Goal: Check status: Check status

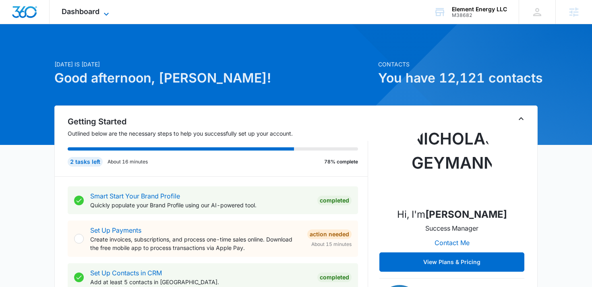
click at [91, 10] on span "Dashboard" at bounding box center [81, 11] width 38 height 8
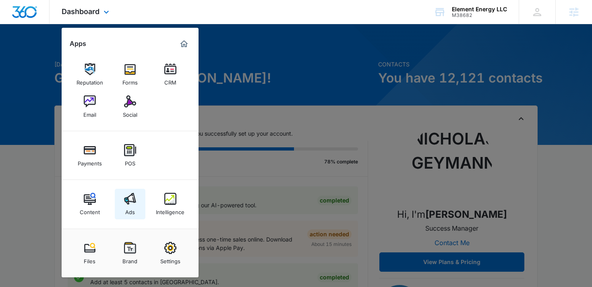
click at [126, 204] on img at bounding box center [130, 199] width 12 height 12
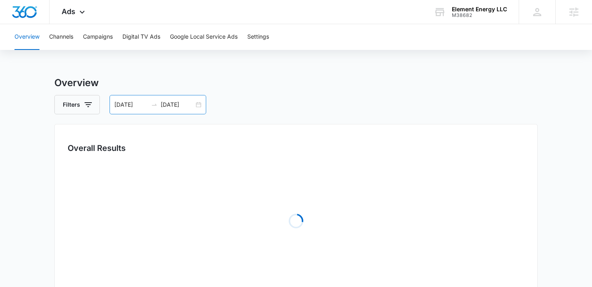
click at [159, 106] on div at bounding box center [154, 105] width 13 height 6
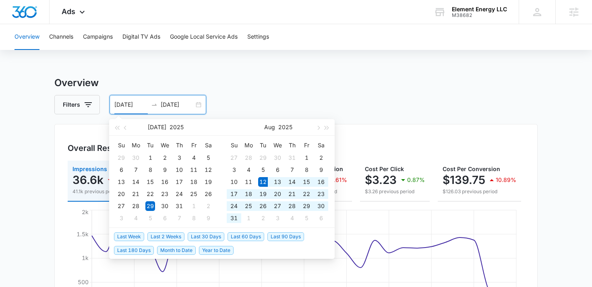
click at [201, 234] on span "Last 30 Days" at bounding box center [206, 236] width 37 height 9
type input "08/12/2025"
type input "[DATE]"
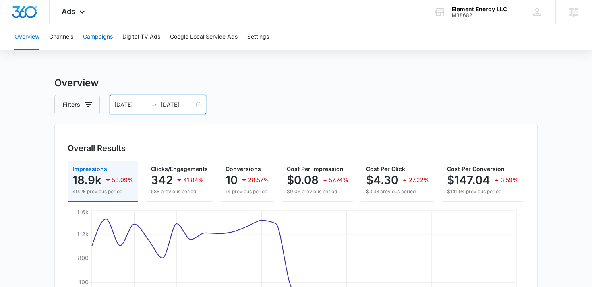
click at [102, 36] on button "Campaigns" at bounding box center [98, 37] width 30 height 26
click at [139, 106] on input "08/12/2025" at bounding box center [130, 104] width 33 height 9
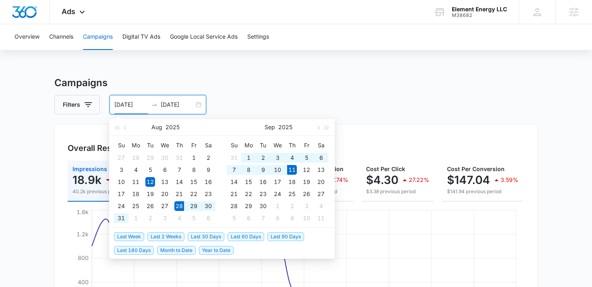
click at [163, 236] on span "Last 2 Weeks" at bounding box center [165, 236] width 37 height 9
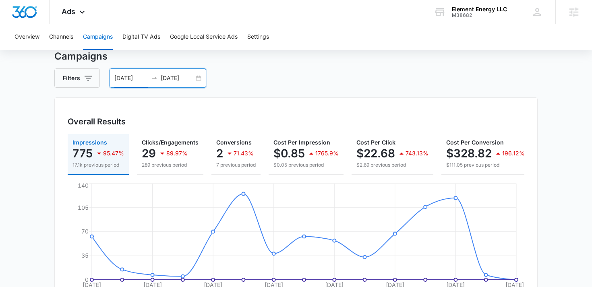
scroll to position [22, 0]
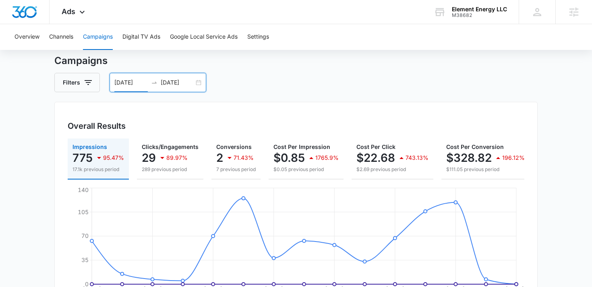
click at [159, 77] on div "08/28/2025 09/11/2025" at bounding box center [158, 82] width 97 height 19
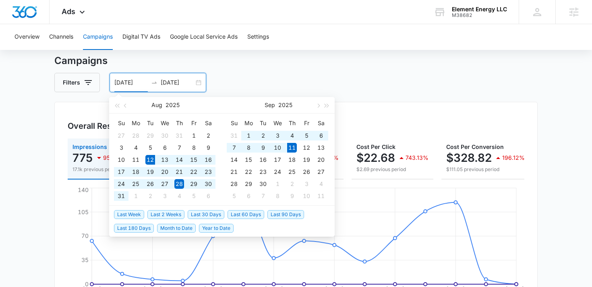
click at [202, 216] on span "Last 30 Days" at bounding box center [206, 214] width 37 height 9
type input "08/12/2025"
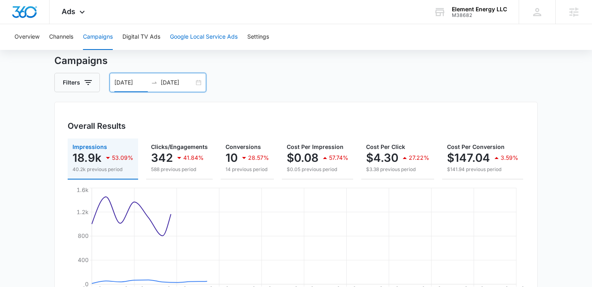
click at [194, 36] on button "Google Local Service Ads" at bounding box center [204, 37] width 68 height 26
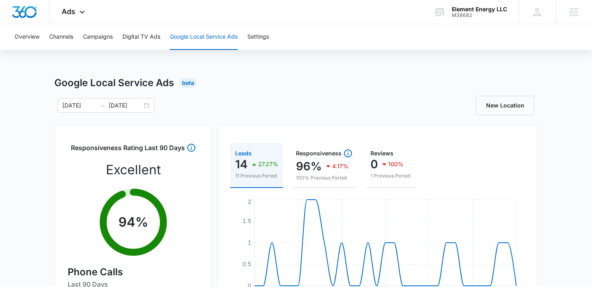
click at [10, 158] on div "Google Local Service Ads Beta 08/12/2025 09/11/2025 New Location Responsiveness…" at bounding box center [296, 285] width 592 height 419
click at [104, 40] on button "Campaigns" at bounding box center [98, 37] width 30 height 26
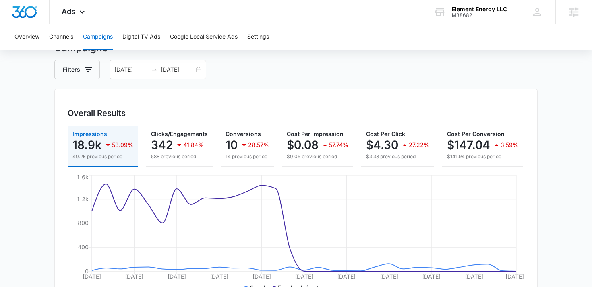
scroll to position [16, 0]
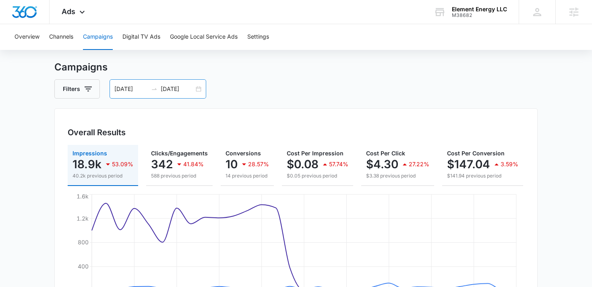
click at [135, 88] on input "08/12/2025" at bounding box center [130, 89] width 33 height 9
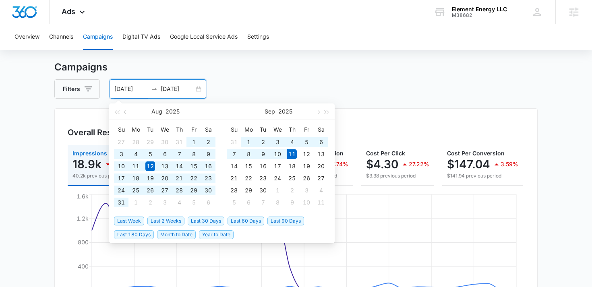
click at [240, 220] on span "Last 60 Days" at bounding box center [246, 221] width 37 height 9
type input "[DATE]"
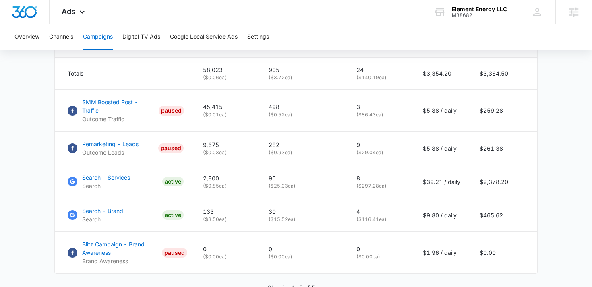
scroll to position [377, 0]
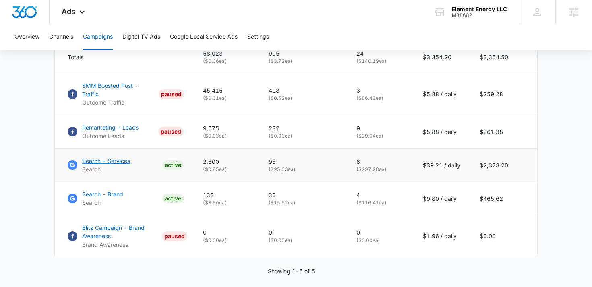
click at [103, 157] on p "Search - Services" at bounding box center [106, 161] width 48 height 8
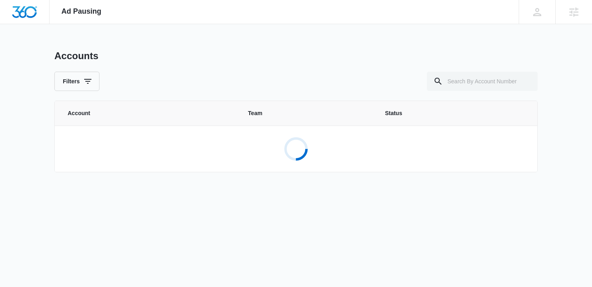
click at [481, 91] on div "Accounts Filters Account Team Status Loading..." at bounding box center [295, 116] width 483 height 132
click at [478, 83] on input "text" at bounding box center [482, 81] width 111 height 19
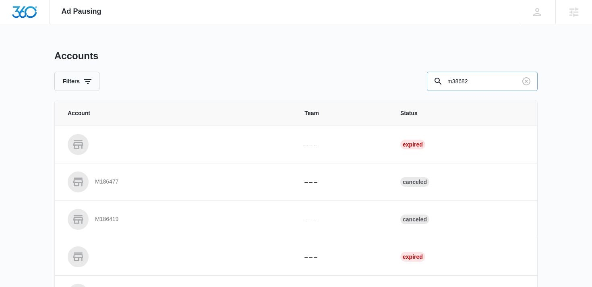
type input "m38682"
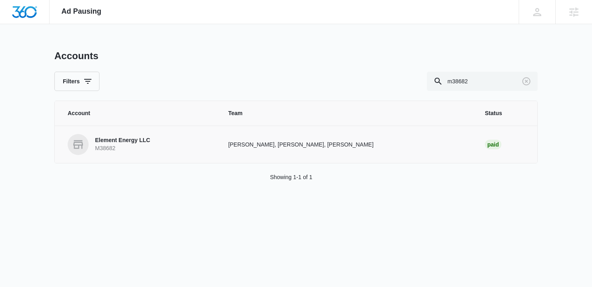
click at [116, 138] on p "Element Energy LLC" at bounding box center [122, 141] width 55 height 8
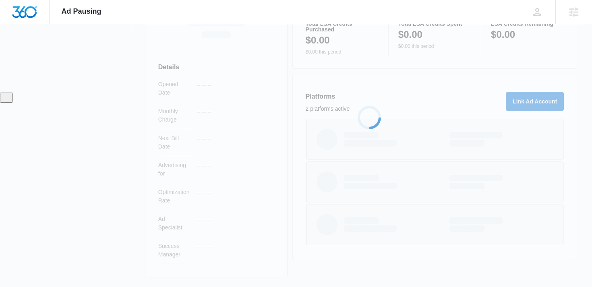
scroll to position [198, 0]
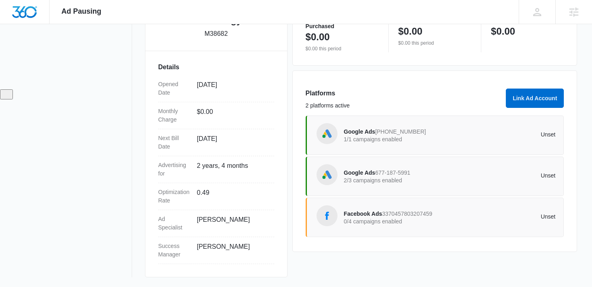
click at [375, 222] on p "0/4 campaigns enabled" at bounding box center [397, 222] width 106 height 6
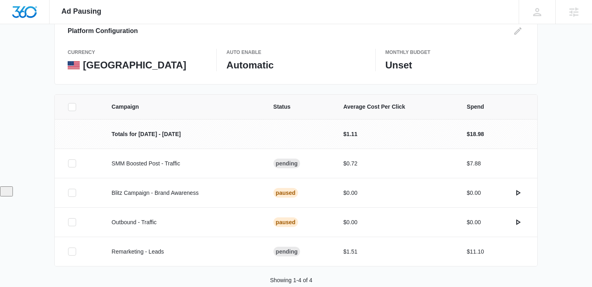
scroll to position [118, 0]
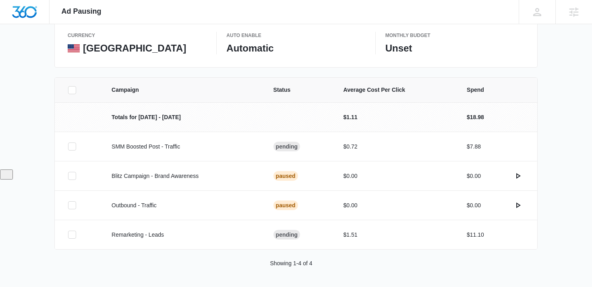
click at [31, 119] on div "Campaign Status Average Cost Per Click Spend Totals for Aug 25 - Sep 24 $1.11 $…" at bounding box center [296, 182] width 592 height 210
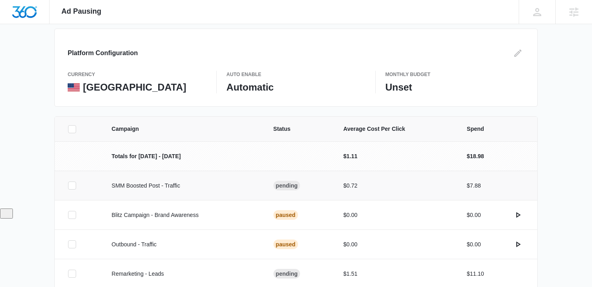
scroll to position [0, 0]
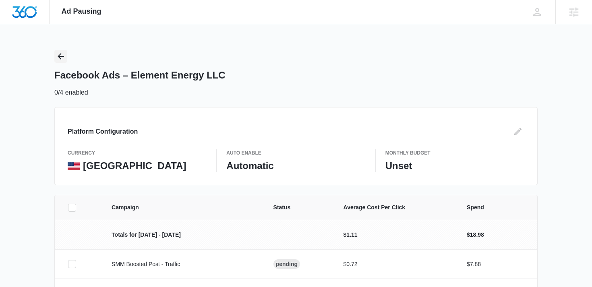
click at [58, 56] on icon "Back" at bounding box center [61, 56] width 6 height 6
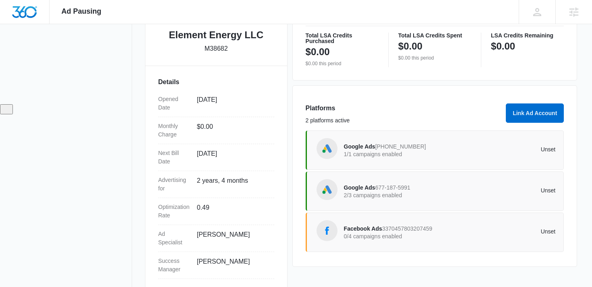
scroll to position [198, 0]
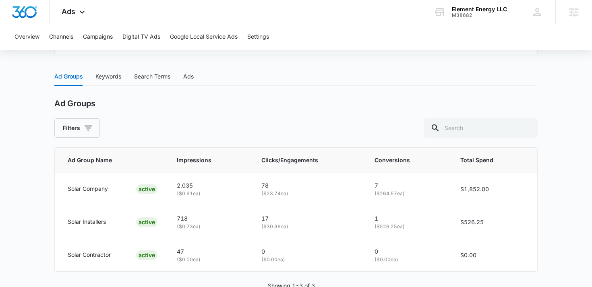
scroll to position [325, 0]
